Goal: Task Accomplishment & Management: Use online tool/utility

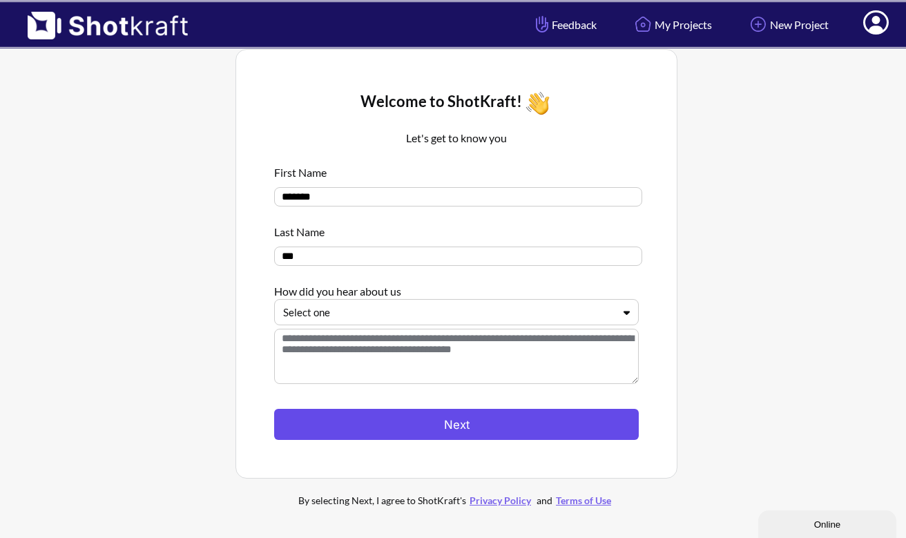
click at [400, 434] on button "Next" at bounding box center [456, 424] width 365 height 31
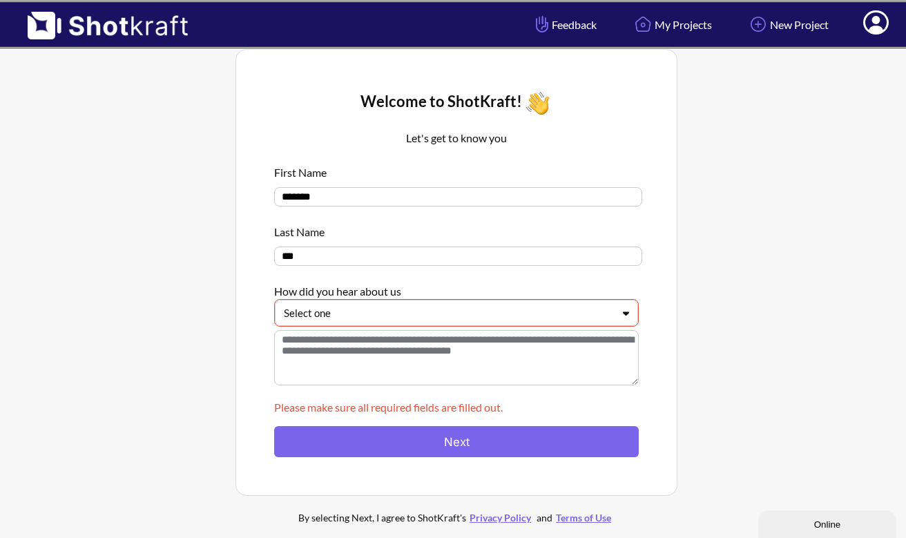
click at [416, 318] on div at bounding box center [448, 313] width 329 height 16
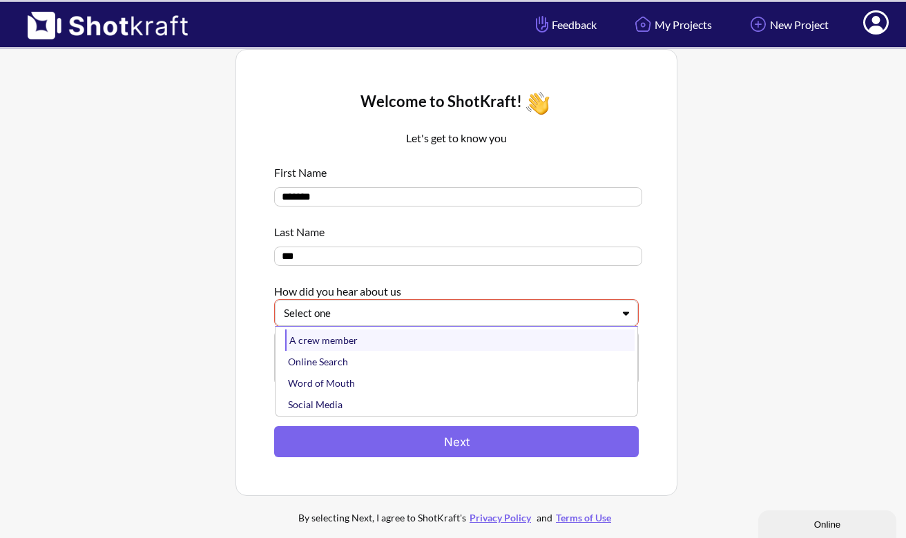
click at [415, 344] on div "A crew member" at bounding box center [459, 339] width 349 height 21
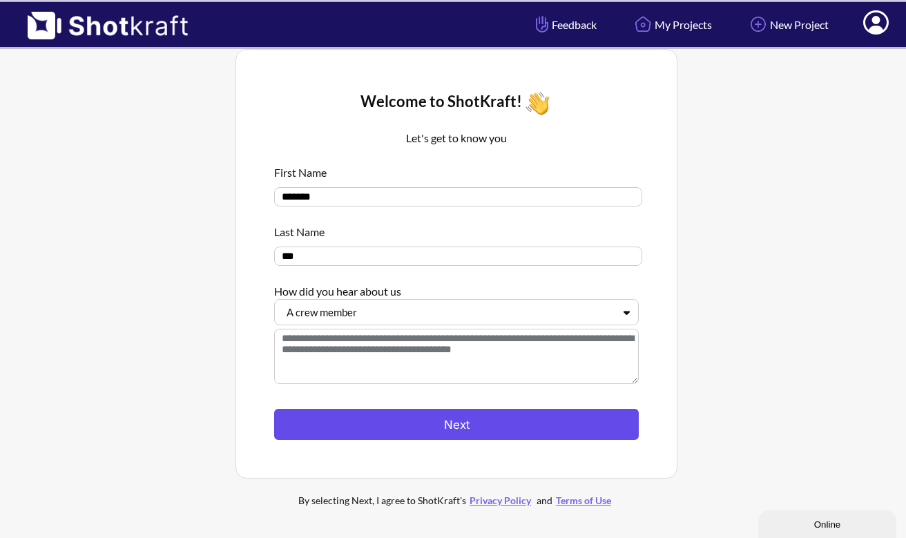
click at [405, 419] on button "Next" at bounding box center [456, 424] width 365 height 31
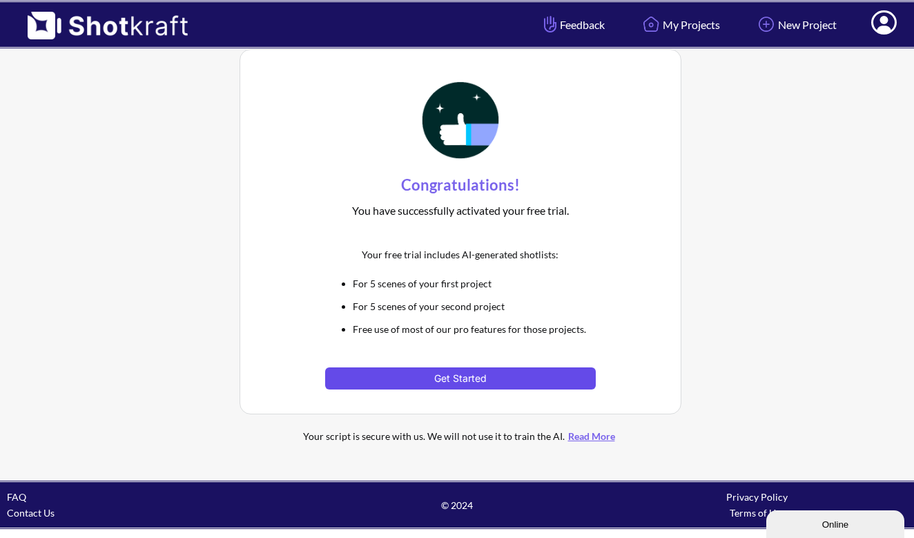
click at [429, 378] on button "Get Started" at bounding box center [460, 378] width 270 height 22
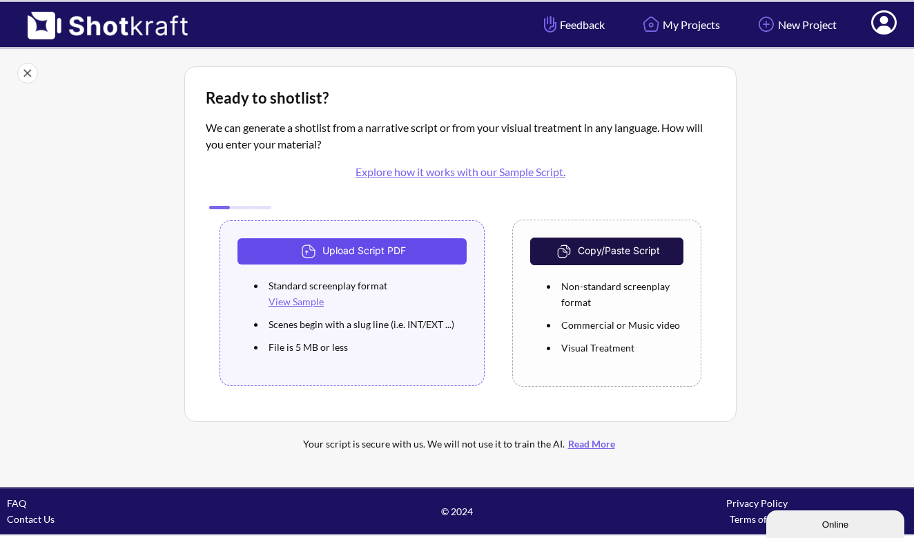
click at [340, 251] on button "Upload Script PDF" at bounding box center [351, 251] width 229 height 26
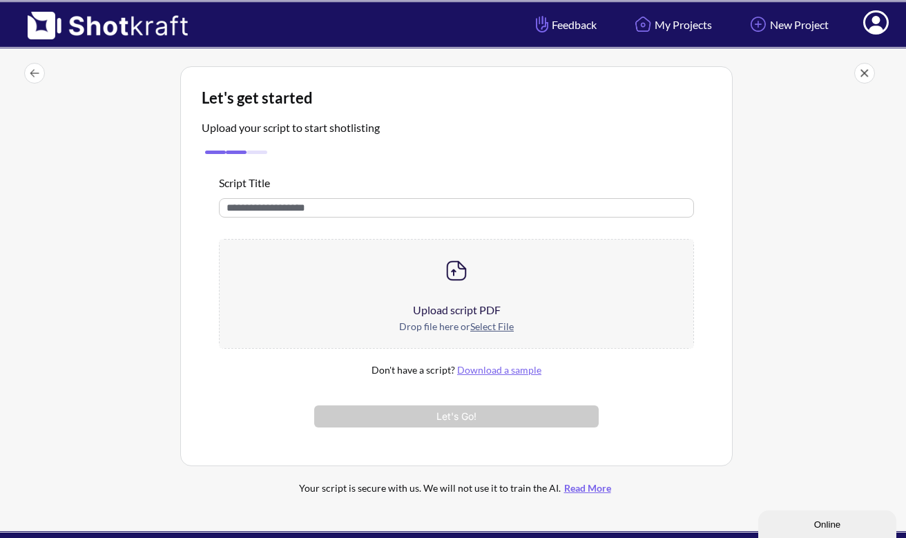
click at [446, 295] on div at bounding box center [457, 271] width 474 height 62
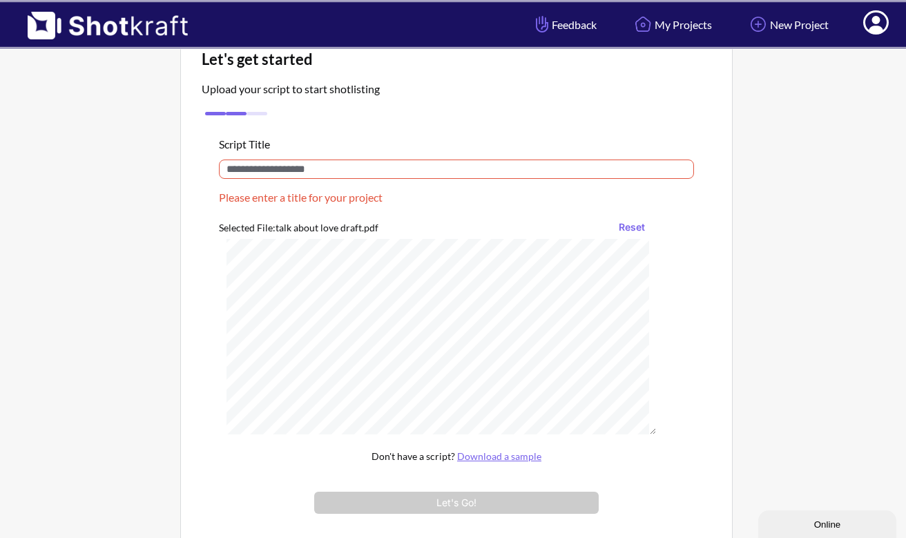
scroll to position [115, 0]
click at [636, 222] on button "Reset" at bounding box center [632, 227] width 40 height 22
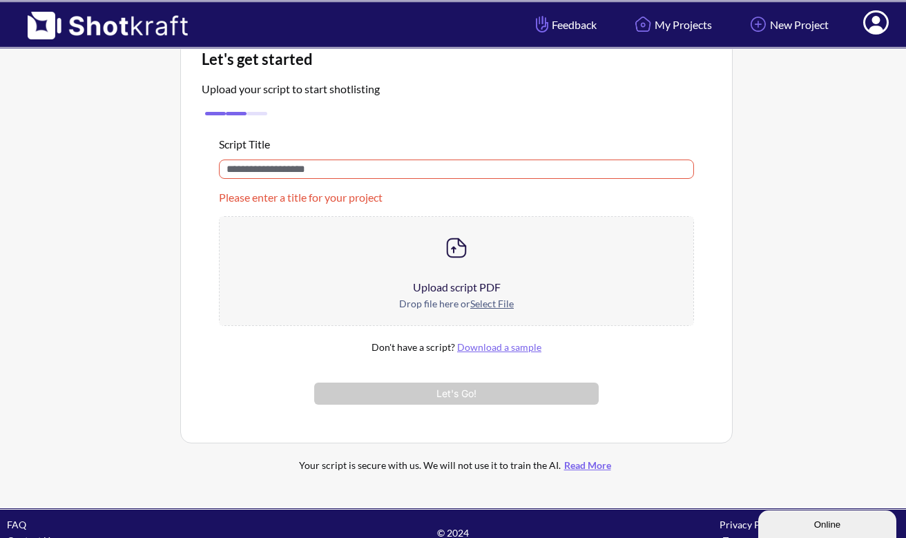
click at [474, 266] on div at bounding box center [457, 248] width 474 height 62
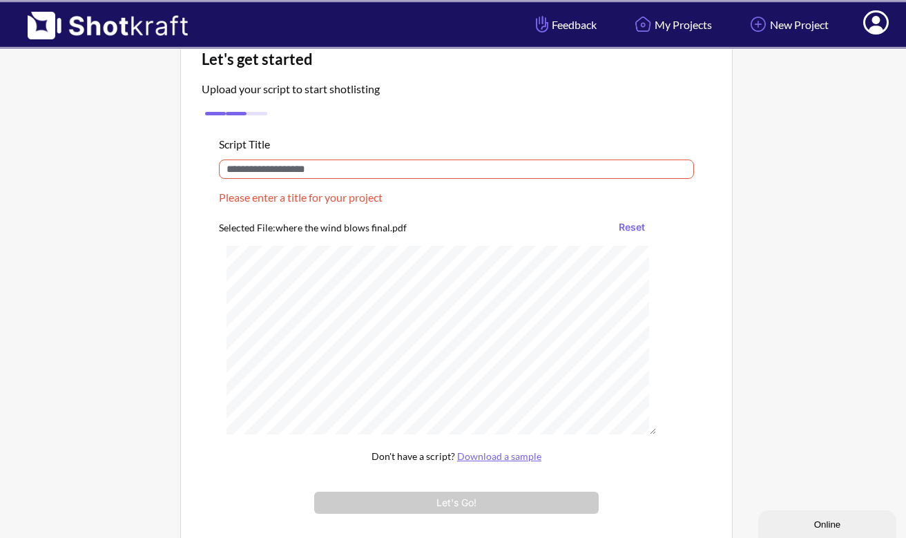
click at [340, 169] on input "text" at bounding box center [456, 168] width 475 height 19
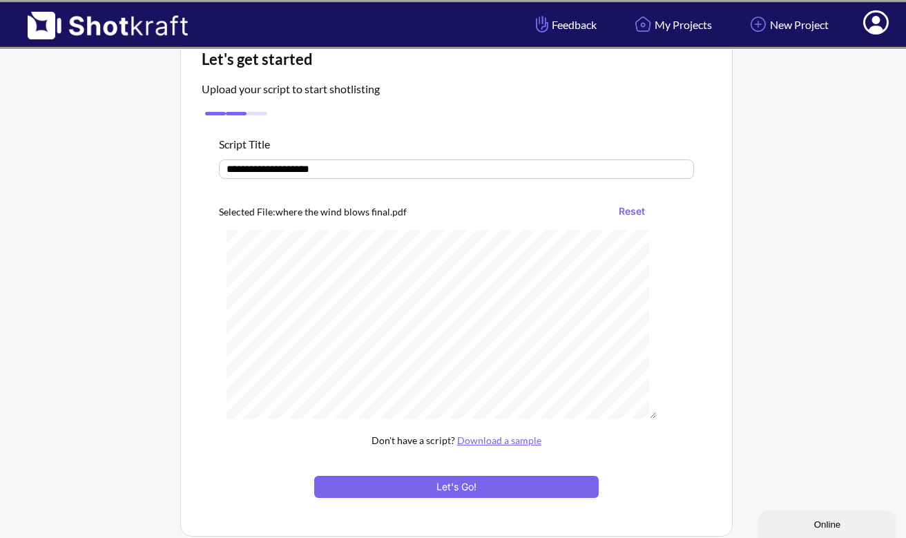
click at [233, 170] on input "**********" at bounding box center [456, 168] width 475 height 19
type input "**********"
click at [468, 501] on div "**********" at bounding box center [456, 317] width 509 height 396
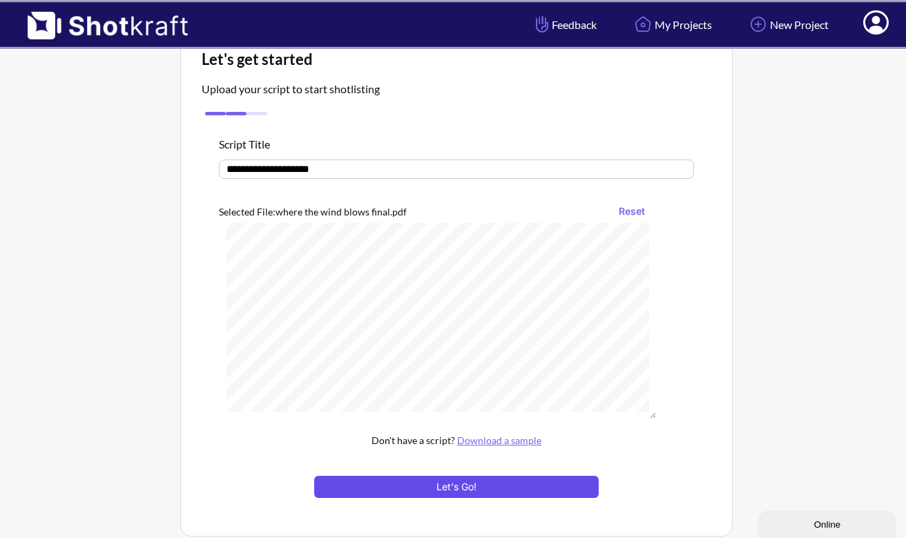
click at [471, 490] on button "Let's Go!" at bounding box center [456, 487] width 284 height 22
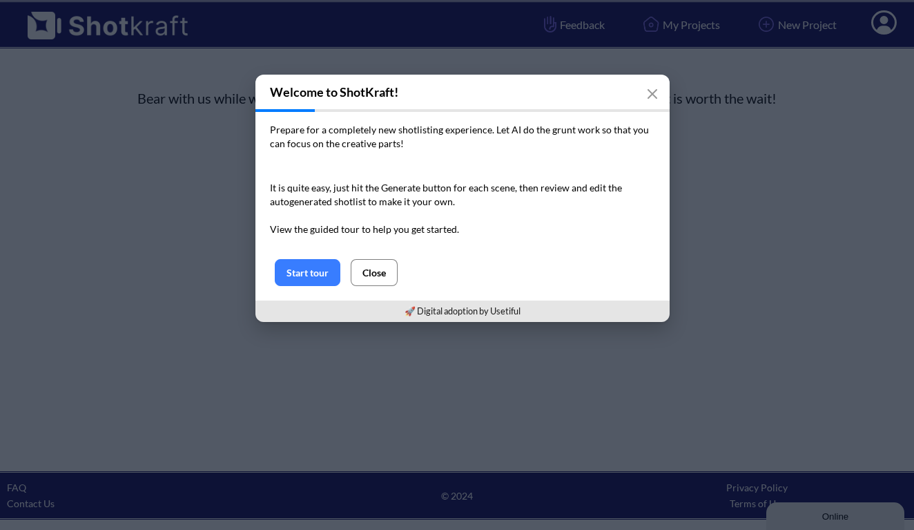
click at [370, 279] on button "Close" at bounding box center [374, 272] width 47 height 27
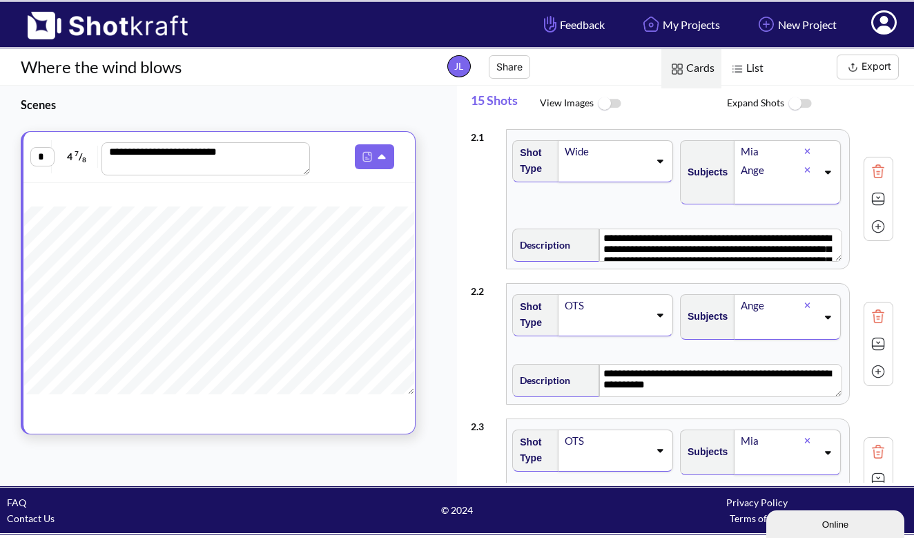
click at [604, 108] on img at bounding box center [609, 104] width 31 height 30
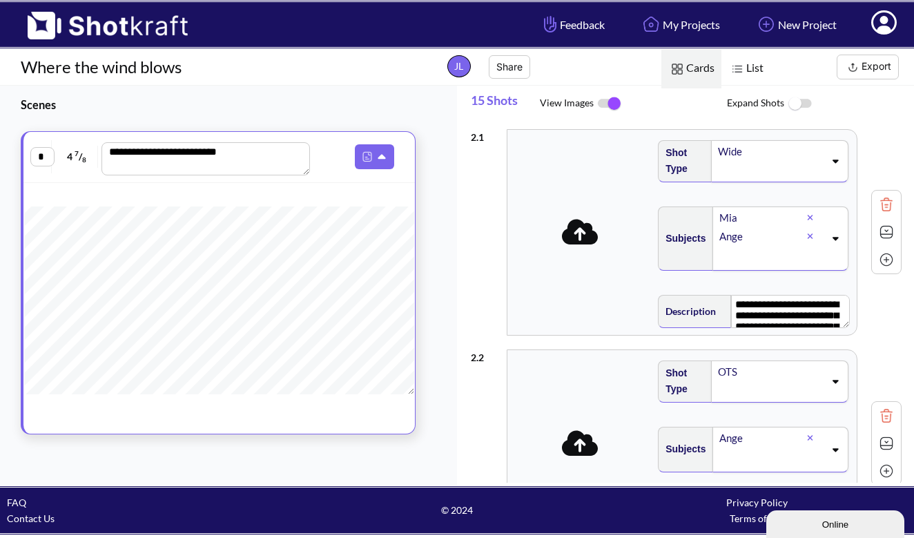
click at [581, 247] on span at bounding box center [580, 232] width 138 height 37
click at [616, 239] on span at bounding box center [582, 232] width 138 height 37
click at [528, 258] on div "**********" at bounding box center [682, 232] width 347 height 205
click at [483, 257] on div "**********" at bounding box center [686, 232] width 431 height 220
click at [615, 120] on div "15 Shots View Images Expand Shots" at bounding box center [692, 104] width 443 height 37
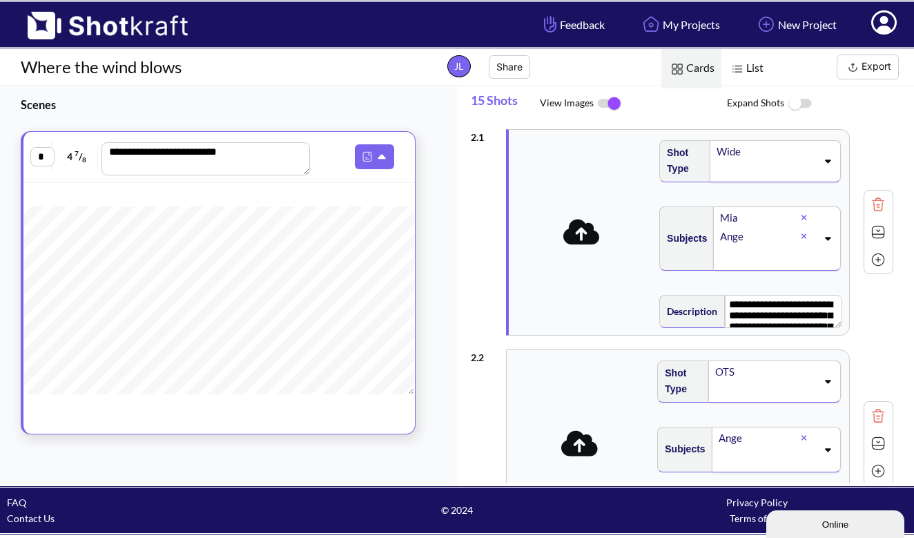
click at [615, 105] on img at bounding box center [609, 103] width 31 height 29
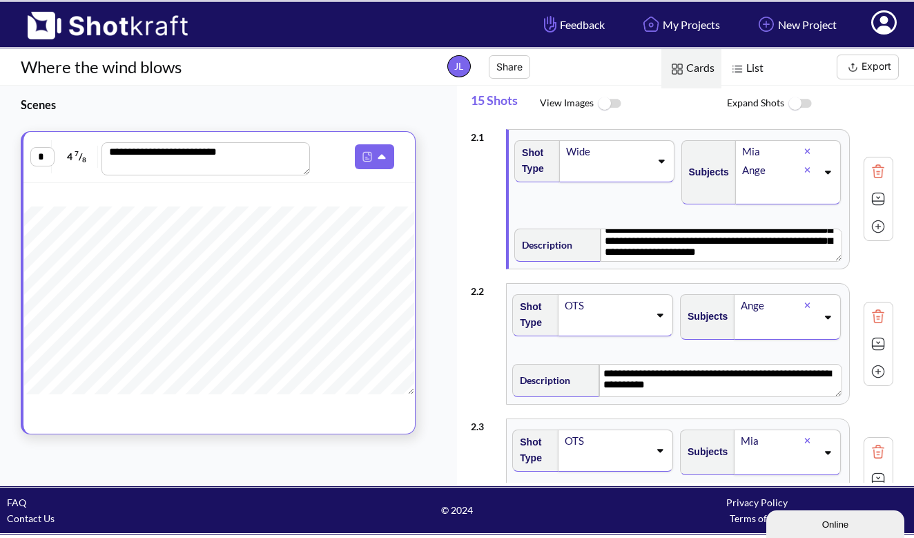
click at [795, 104] on img at bounding box center [799, 104] width 31 height 30
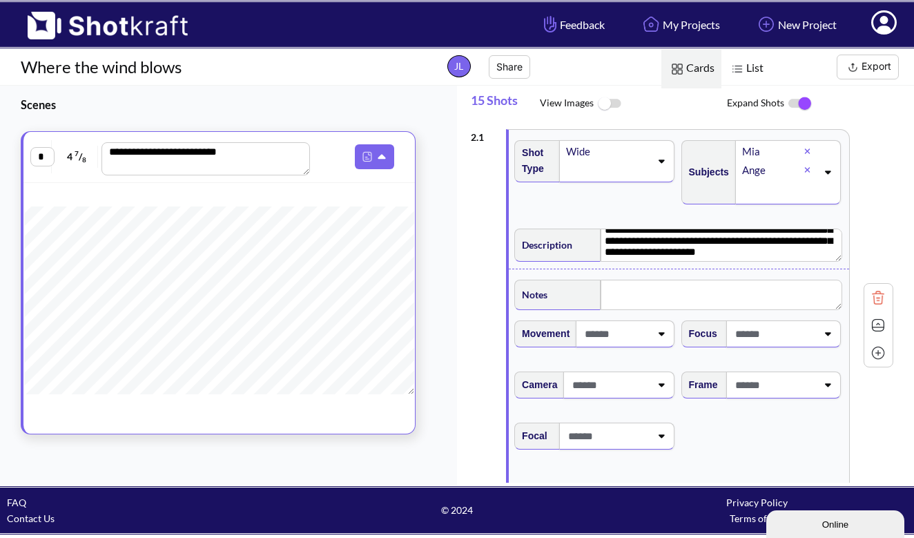
click at [795, 103] on img at bounding box center [799, 103] width 31 height 29
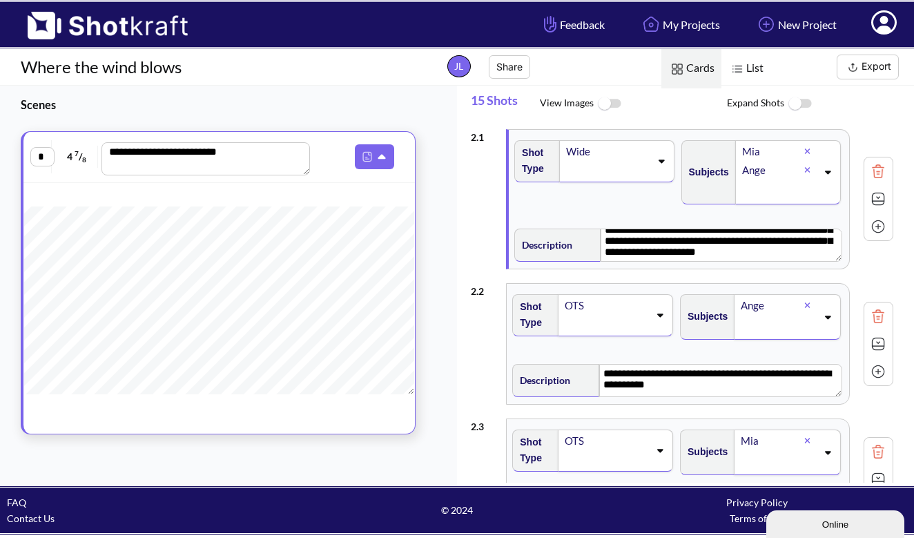
click at [591, 113] on span "View Images" at bounding box center [633, 104] width 187 height 30
click at [598, 108] on img at bounding box center [609, 104] width 31 height 30
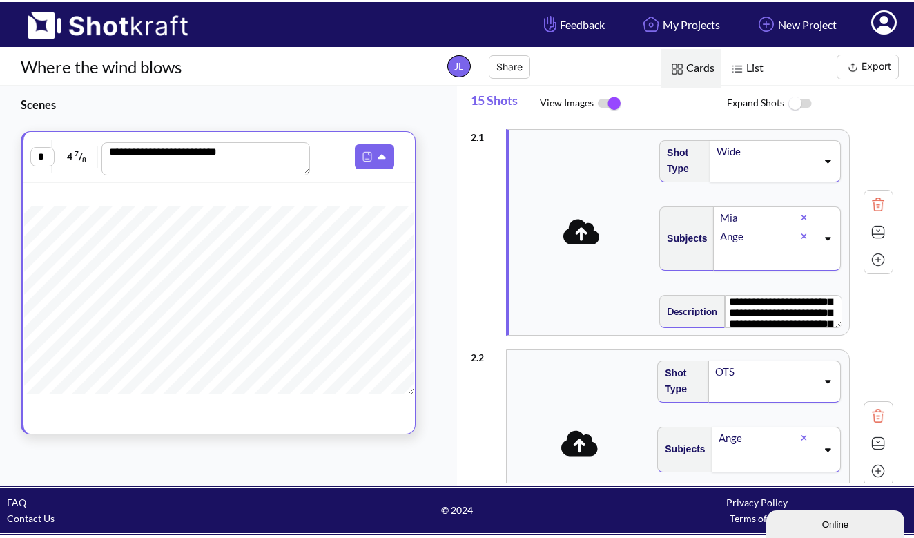
click at [612, 103] on img at bounding box center [609, 103] width 31 height 29
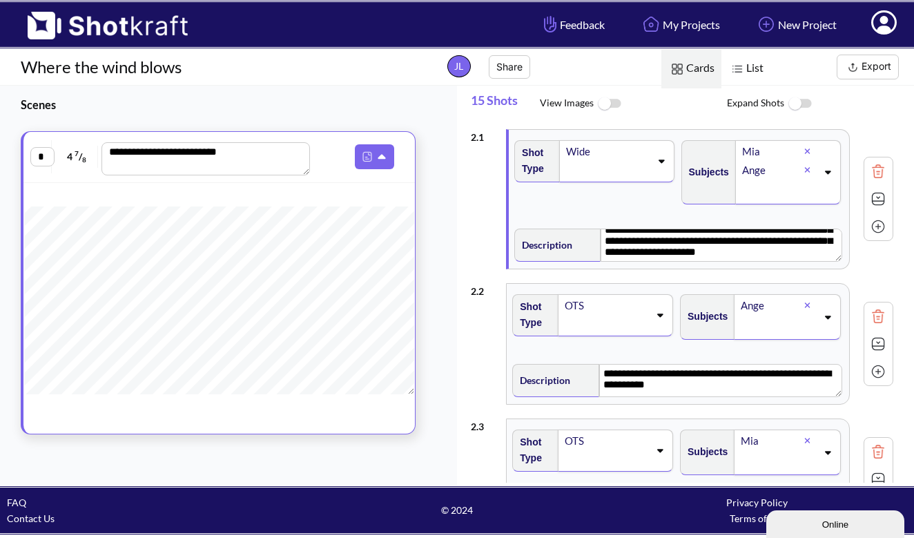
click at [756, 69] on span "List" at bounding box center [745, 68] width 49 height 39
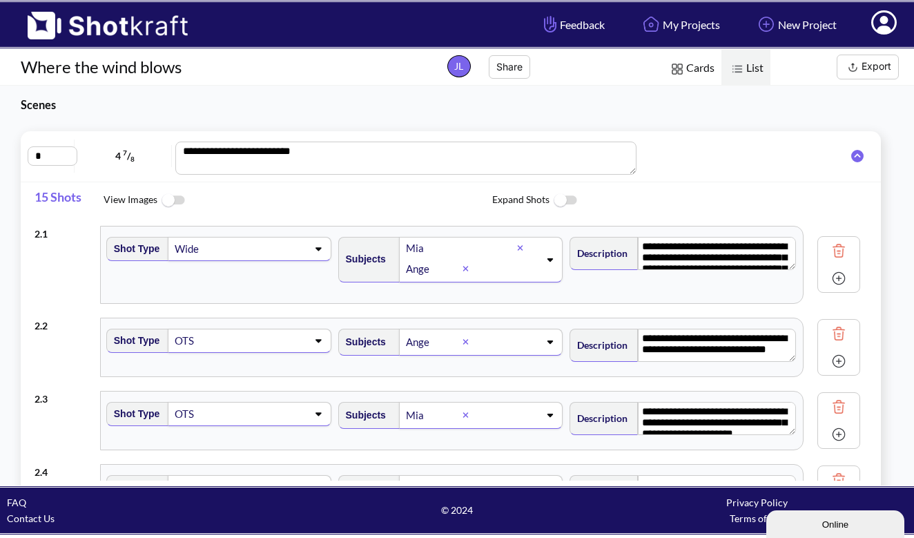
click at [718, 106] on div "**********" at bounding box center [457, 286] width 914 height 400
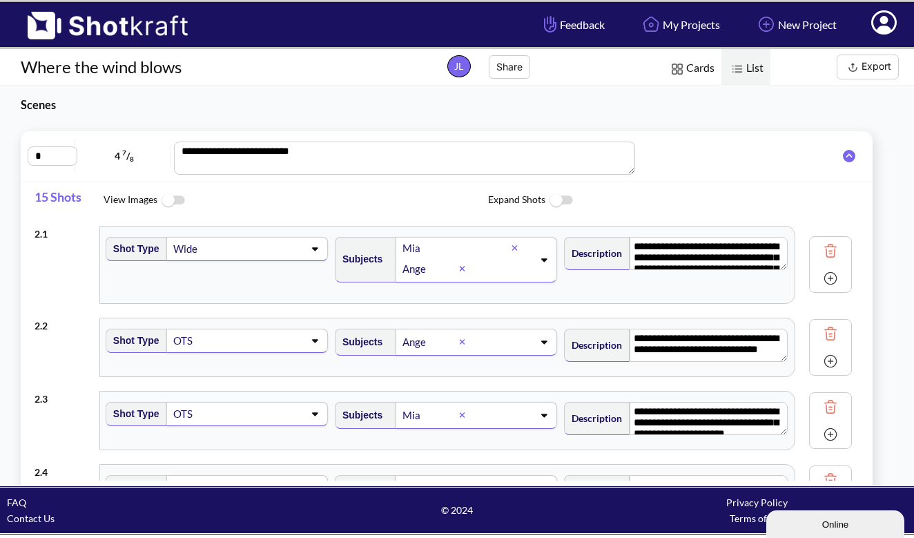
click at [691, 72] on span "Cards" at bounding box center [691, 68] width 60 height 39
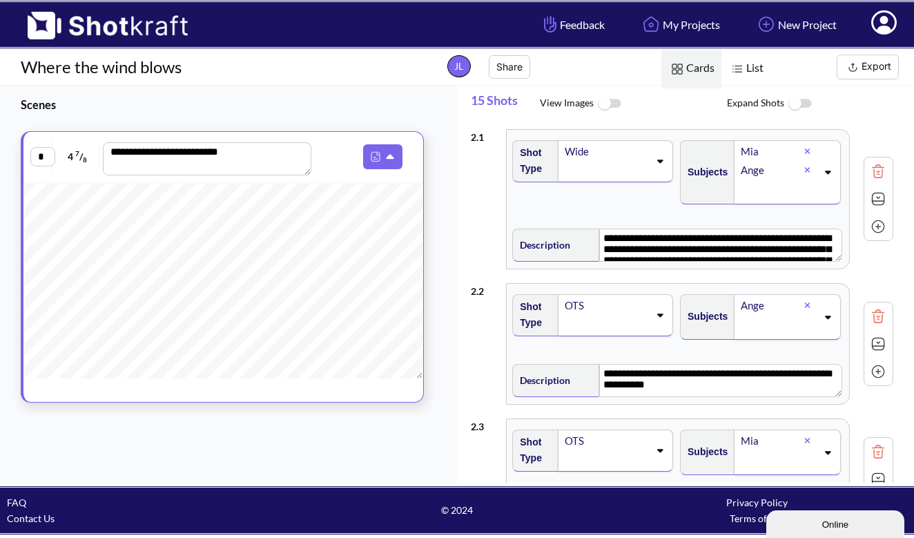
scroll to position [2410, 3]
